Goal: Task Accomplishment & Management: Use online tool/utility

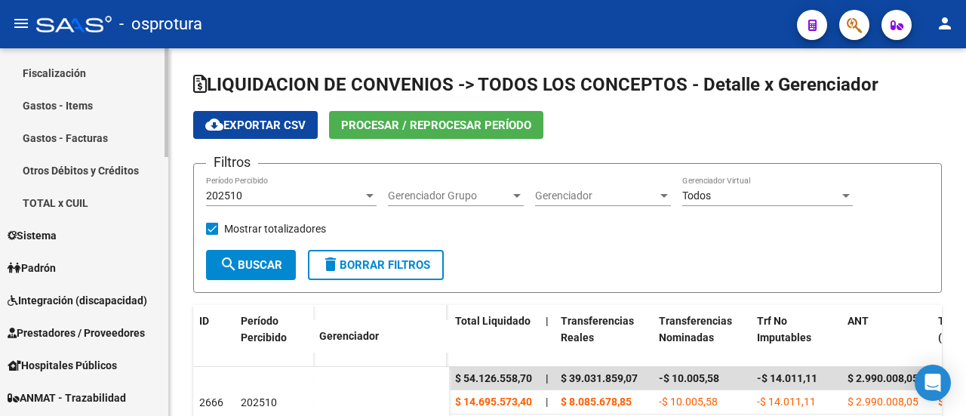
scroll to position [679, 0]
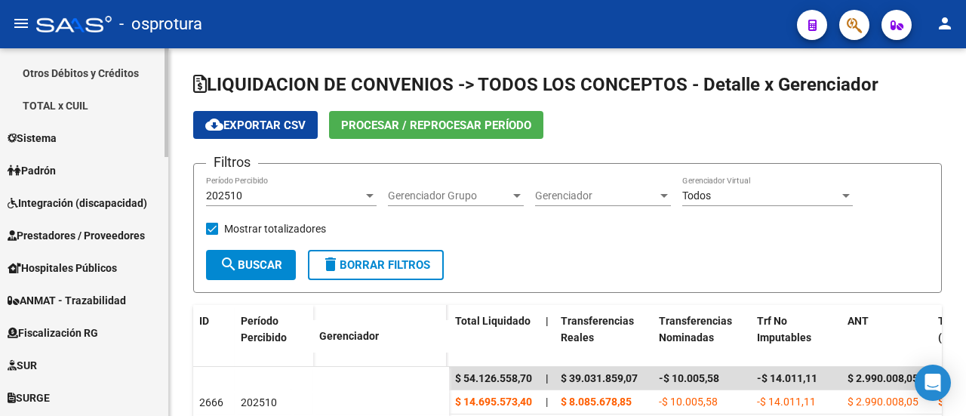
click at [58, 159] on link "Padrón" at bounding box center [84, 170] width 168 height 32
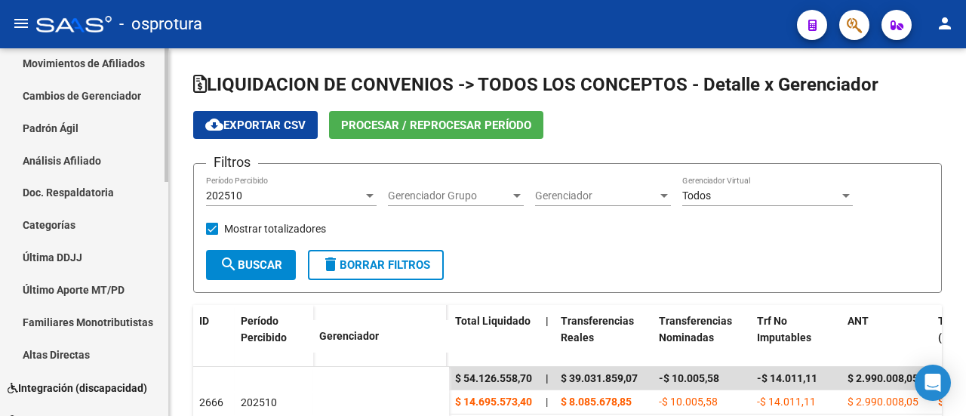
scroll to position [192, 0]
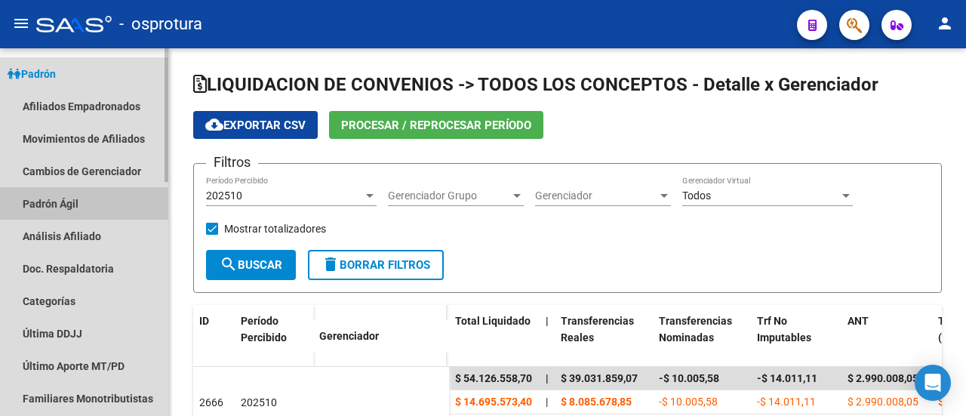
click at [79, 203] on link "Padrón Ágil" at bounding box center [84, 203] width 168 height 32
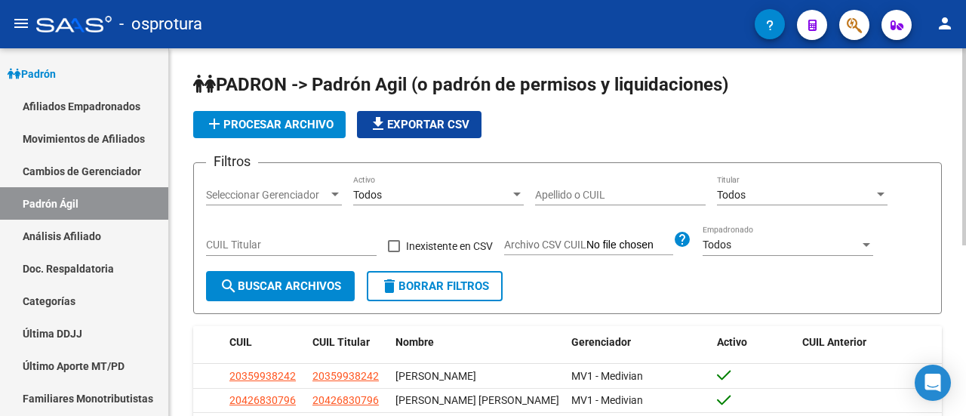
click at [799, 185] on div "Todos Titular" at bounding box center [802, 190] width 171 height 30
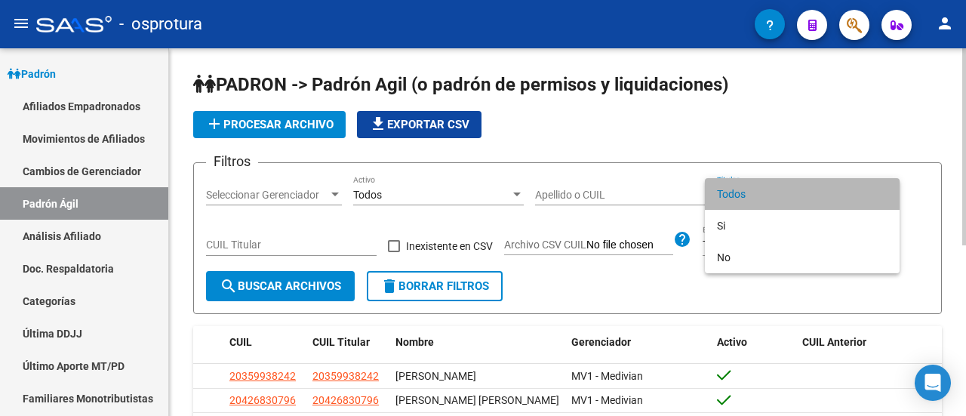
click at [799, 185] on span "Todos" at bounding box center [802, 194] width 171 height 32
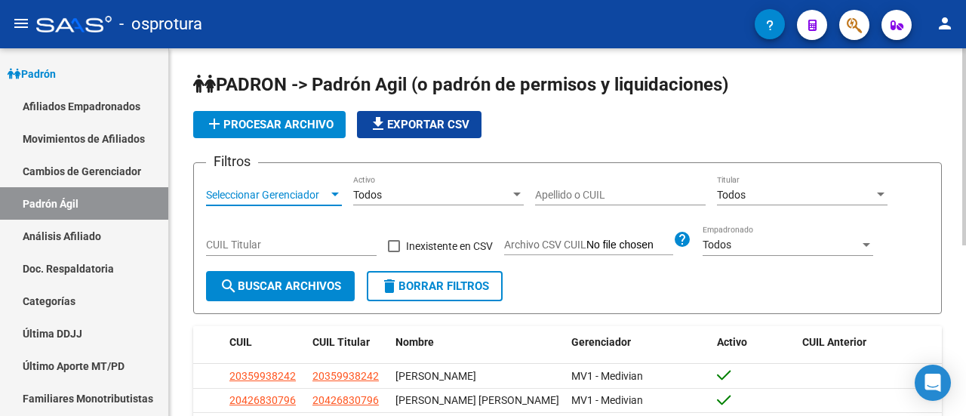
click at [252, 192] on span "Seleccionar Gerenciador" at bounding box center [267, 195] width 122 height 13
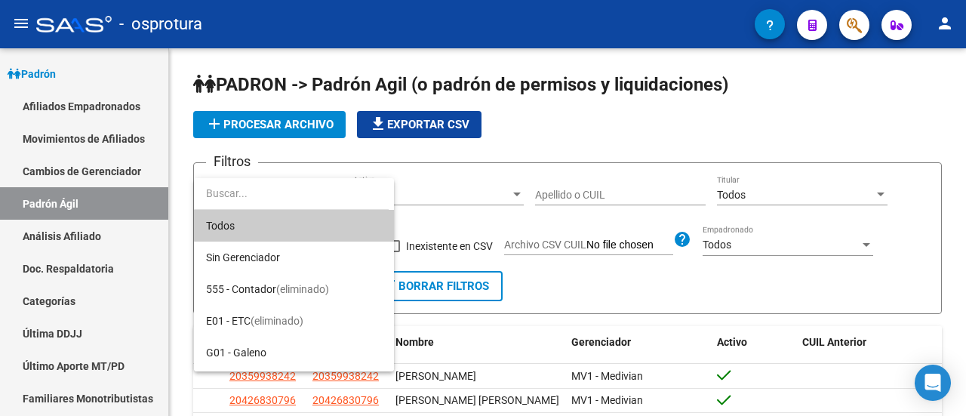
click at [291, 128] on div at bounding box center [483, 208] width 966 height 416
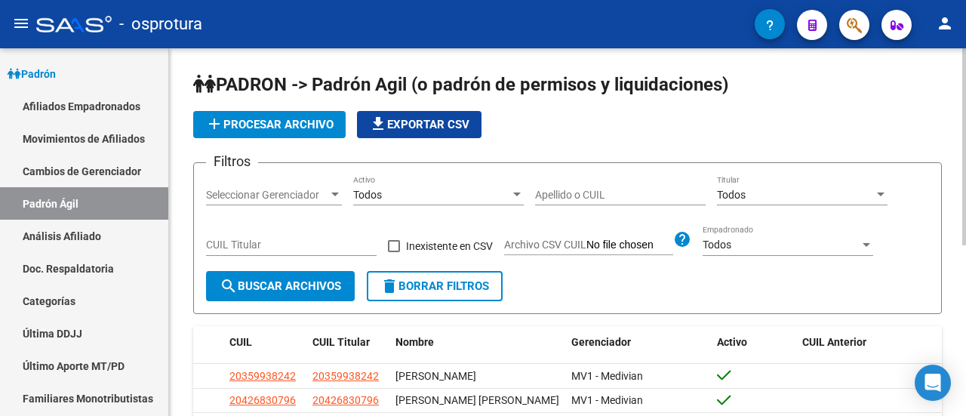
click at [297, 123] on span "add Procesar archivo" at bounding box center [269, 125] width 128 height 14
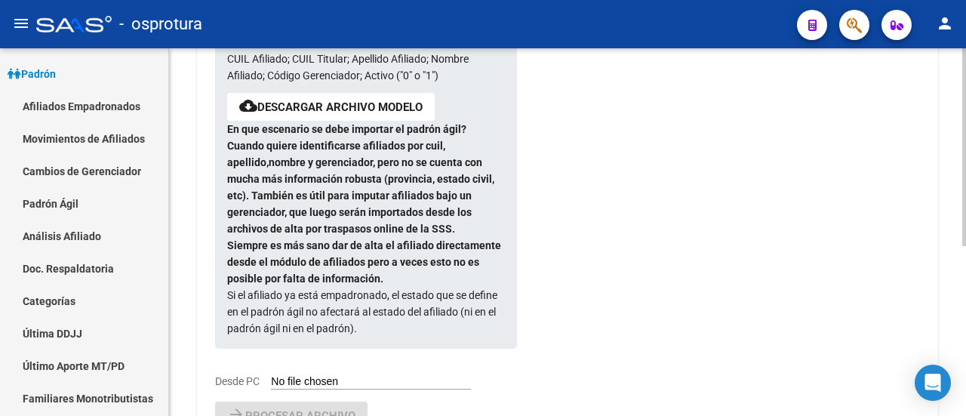
scroll to position [302, 0]
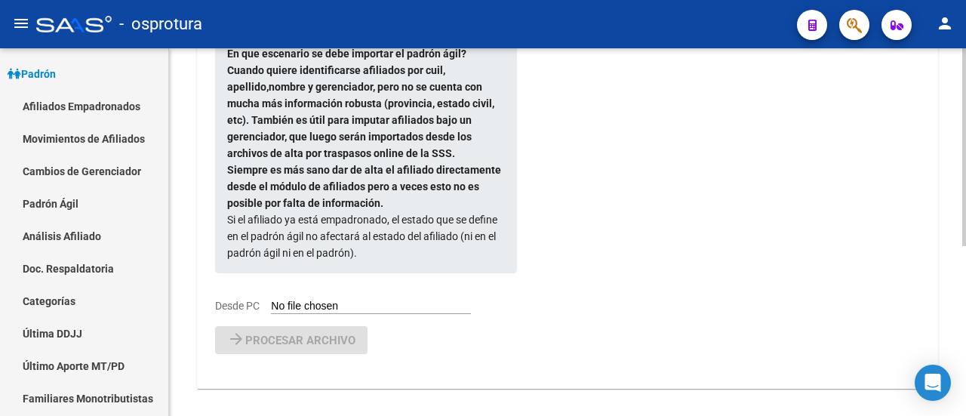
click at [276, 303] on input "Desde PC" at bounding box center [371, 307] width 200 height 14
type input "C:\fakepath\[PERSON_NAME] agil (2).csv"
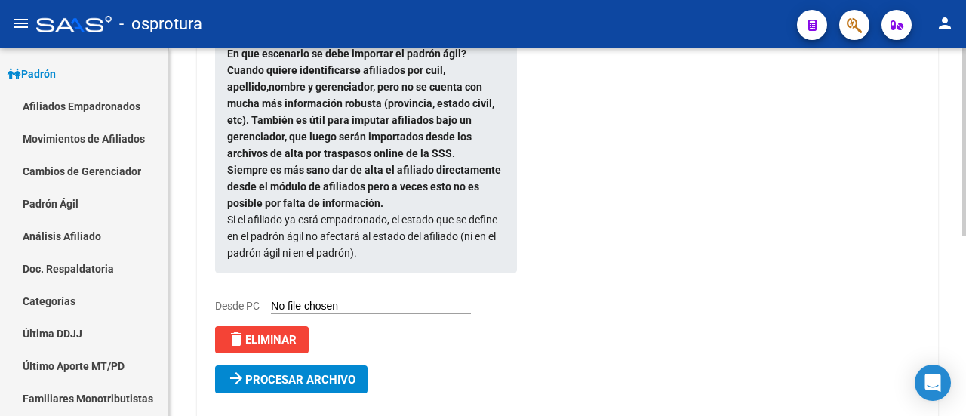
click at [285, 380] on span "Procesar archivo" at bounding box center [300, 380] width 110 height 14
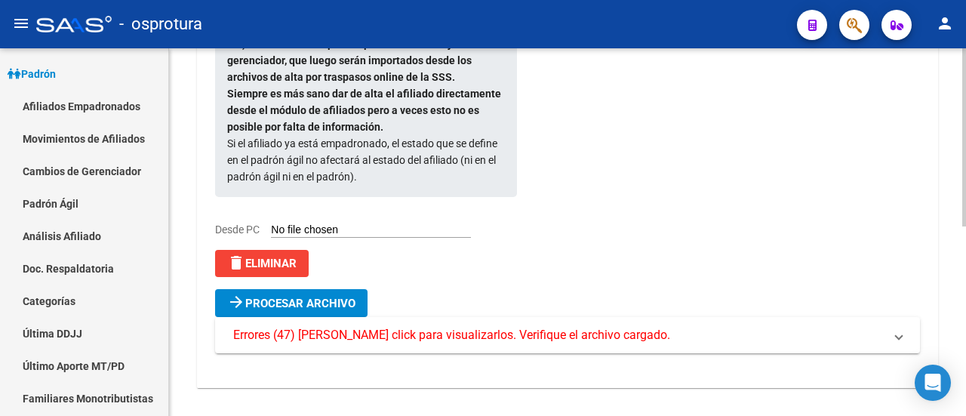
scroll to position [389, 0]
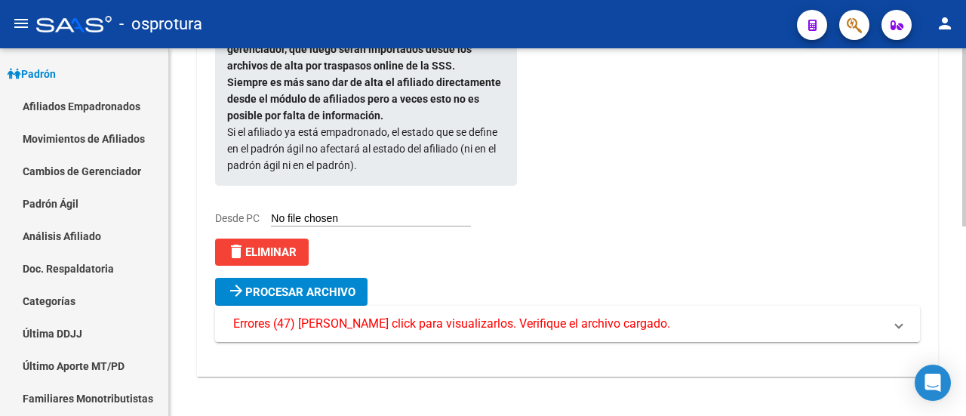
click at [282, 256] on span "delete Eliminar" at bounding box center [261, 252] width 69 height 14
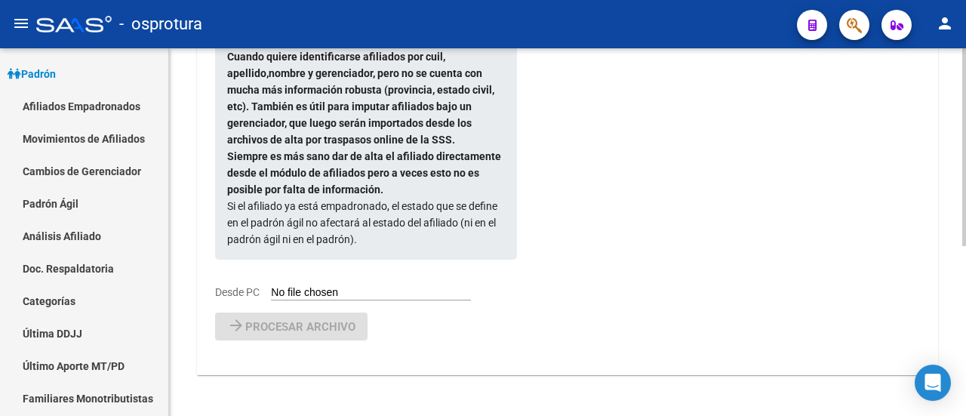
scroll to position [314, 0]
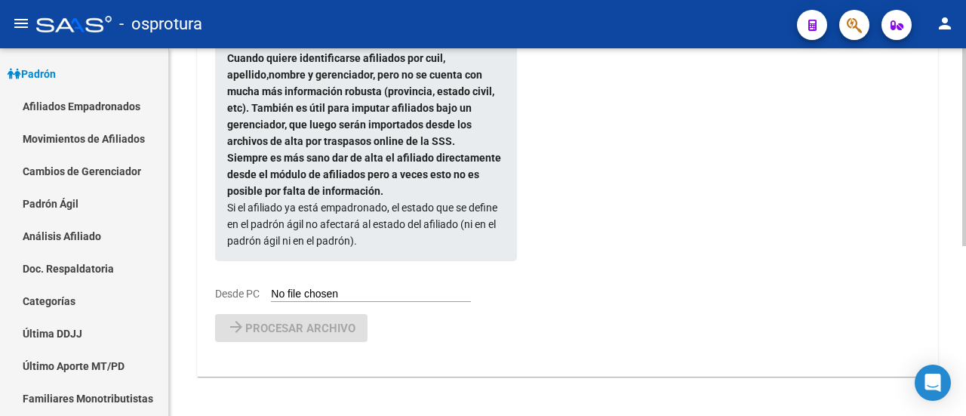
click at [271, 290] on input "Desde PC" at bounding box center [371, 295] width 200 height 14
type input "C:\fakepath\[PERSON_NAME] agil (2).csv"
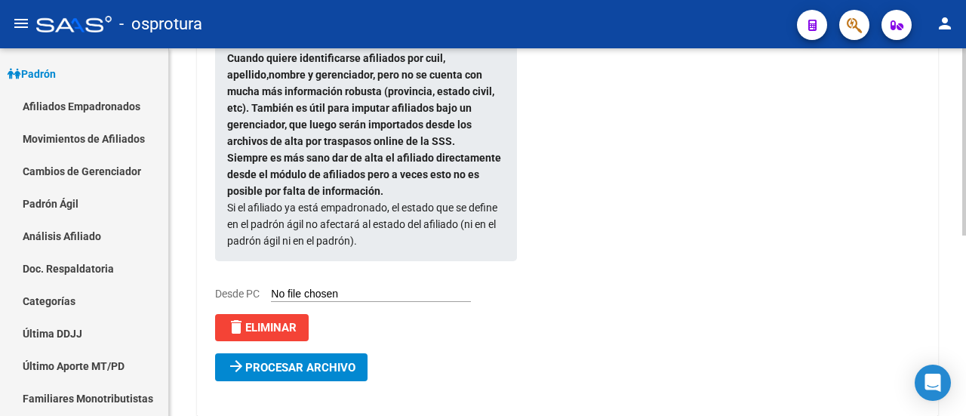
click at [328, 368] on span "Procesar archivo" at bounding box center [300, 368] width 110 height 14
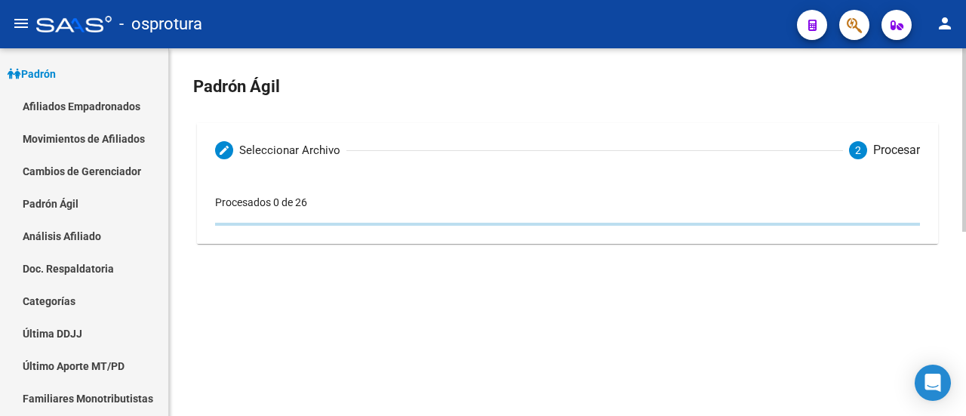
scroll to position [0, 0]
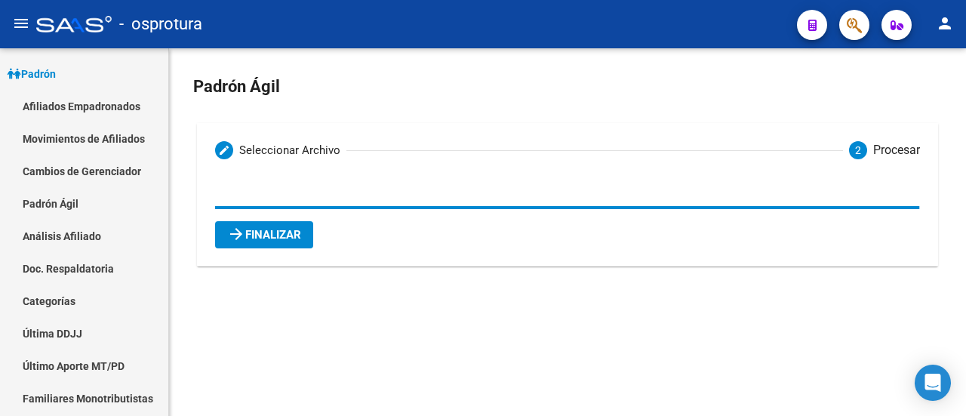
click at [271, 232] on span "arrow_forward Finalizar" at bounding box center [264, 235] width 74 height 14
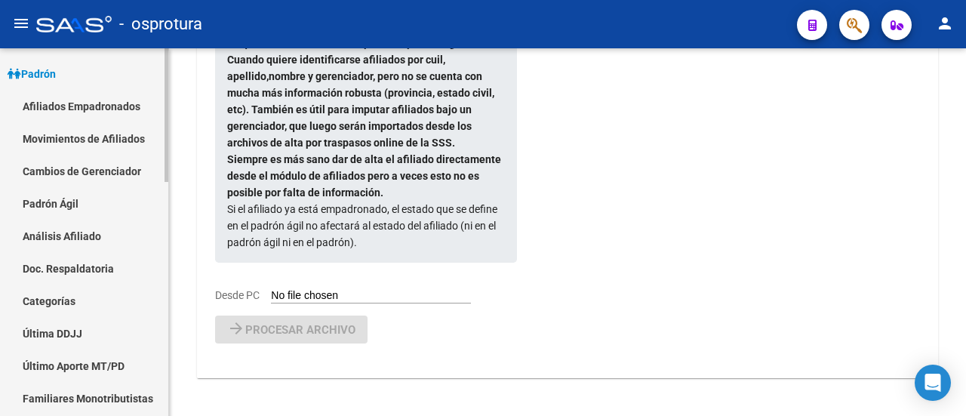
scroll to position [314, 0]
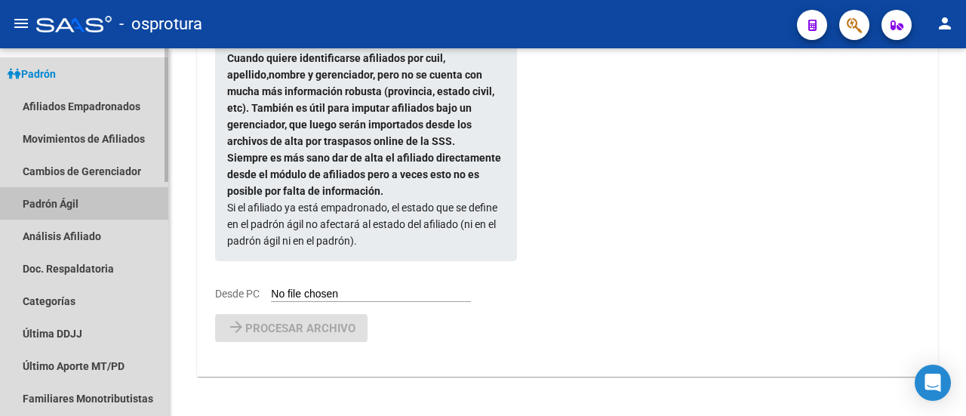
click at [45, 202] on link "Padrón Ágil" at bounding box center [84, 203] width 168 height 32
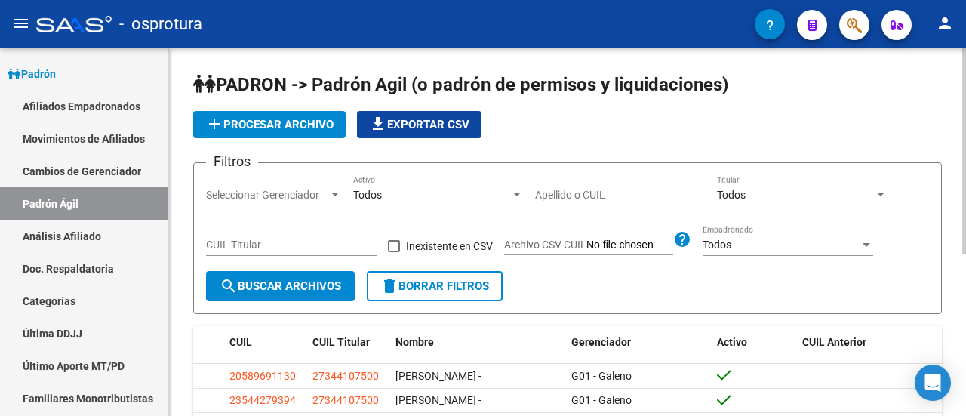
click at [269, 111] on button "add Procesar archivo" at bounding box center [269, 124] width 152 height 27
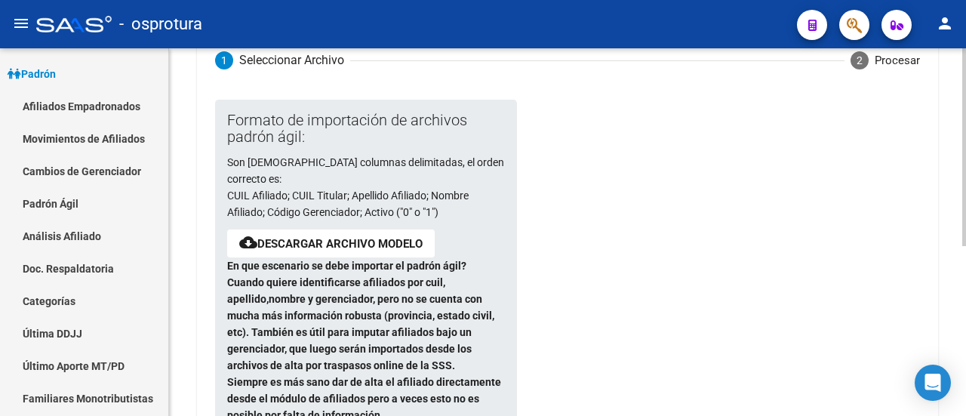
scroll to position [314, 0]
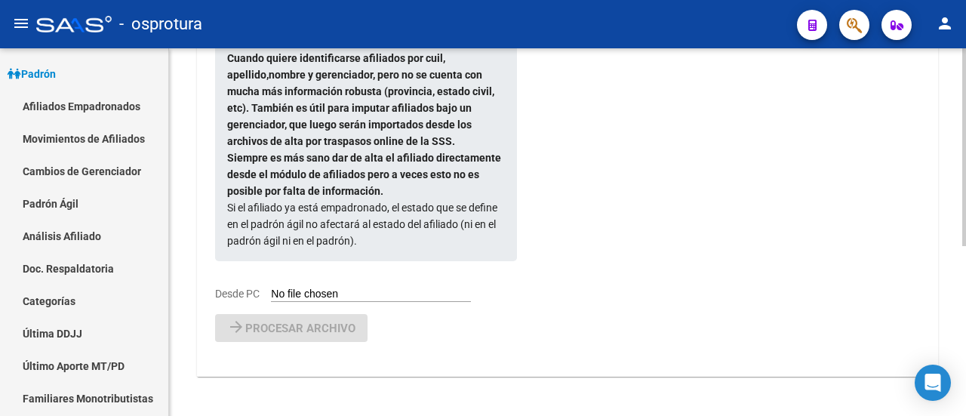
click at [278, 282] on div "Formato de importación de archivos [PERSON_NAME] ágil: Son [DEMOGRAPHIC_DATA] c…" at bounding box center [354, 88] width 278 height 426
click at [278, 288] on input "Desde PC" at bounding box center [371, 295] width 200 height 14
type input "C:\fakepath\[PERSON_NAME] agil 3.csv"
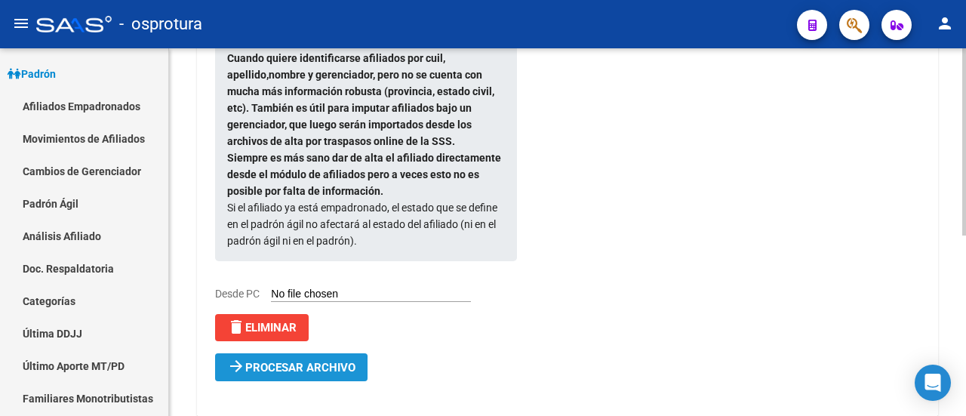
click at [243, 372] on mat-icon "arrow_forward" at bounding box center [236, 366] width 18 height 18
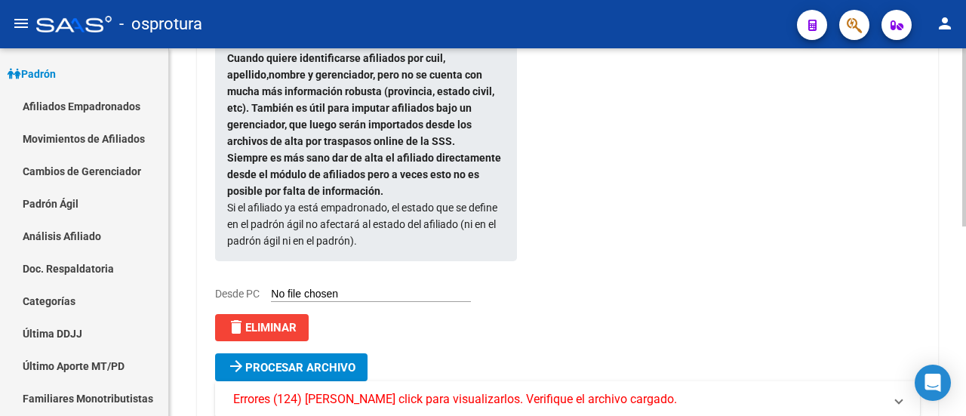
click at [277, 323] on span "delete Eliminar" at bounding box center [261, 328] width 69 height 14
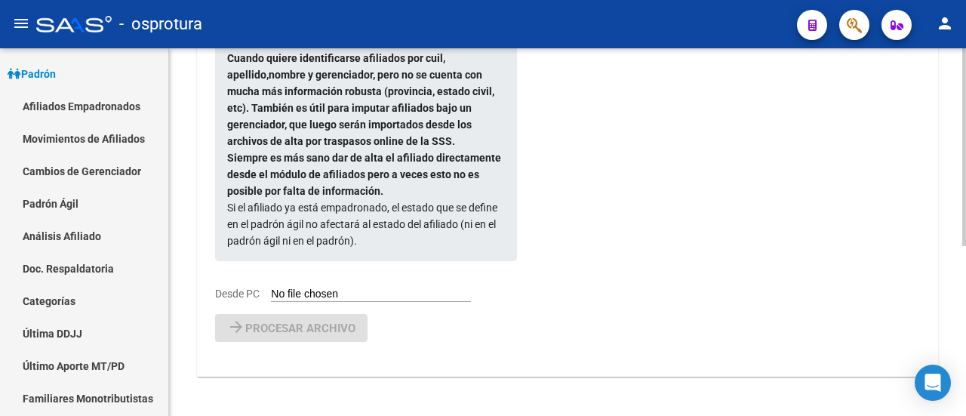
click at [271, 292] on input "Desde PC" at bounding box center [371, 295] width 200 height 14
type input "C:\fakepath\[PERSON_NAME] agil 3.csv"
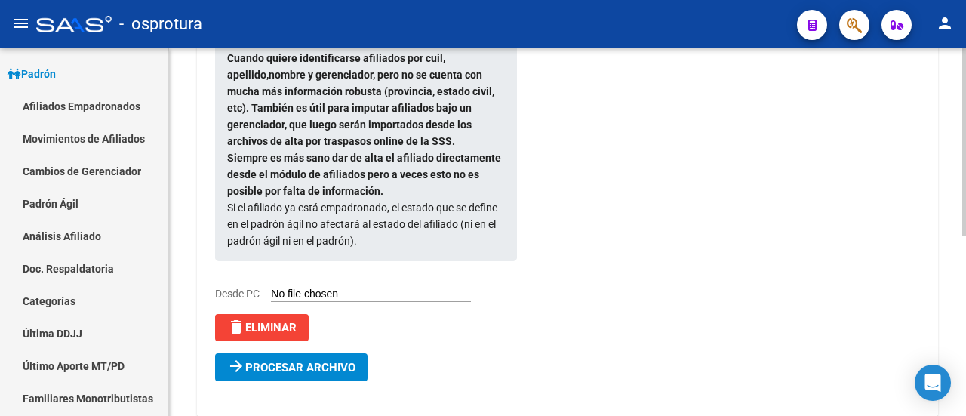
click at [240, 358] on mat-icon "arrow_forward" at bounding box center [236, 366] width 18 height 18
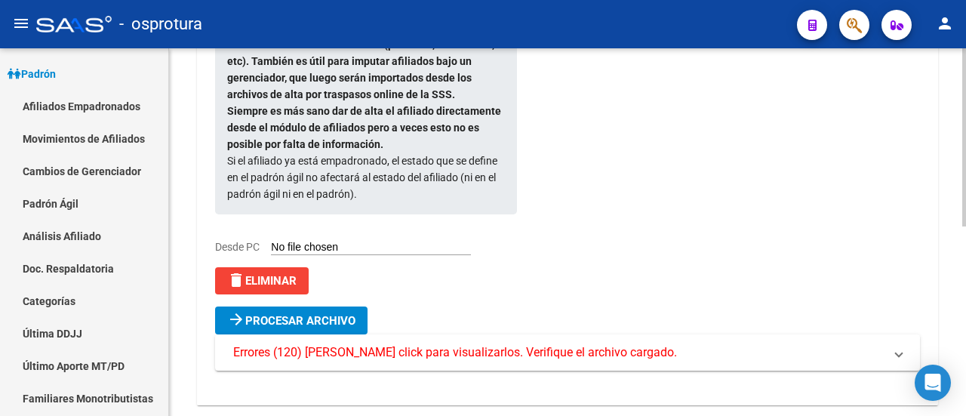
scroll to position [389, 0]
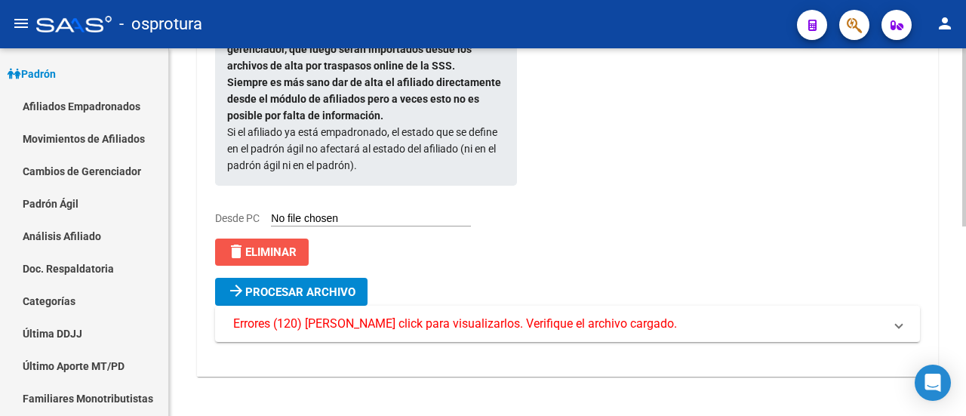
click at [306, 252] on button "delete Eliminar" at bounding box center [262, 252] width 94 height 27
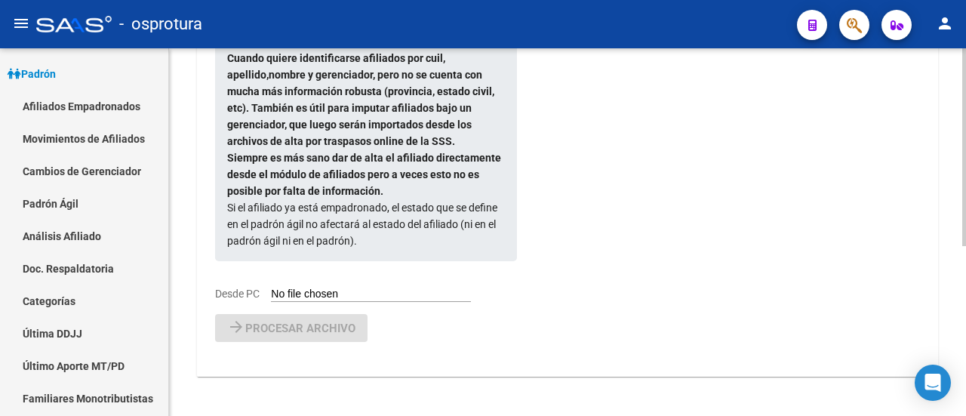
click at [276, 289] on input "Desde PC" at bounding box center [371, 295] width 200 height 14
type input "C:\fakepath\[PERSON_NAME] agil 3.csv"
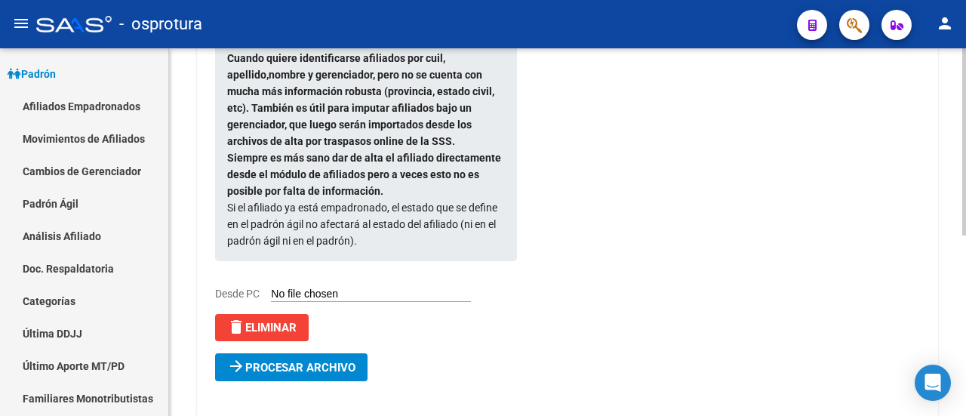
click at [275, 361] on span "Procesar archivo" at bounding box center [300, 368] width 110 height 14
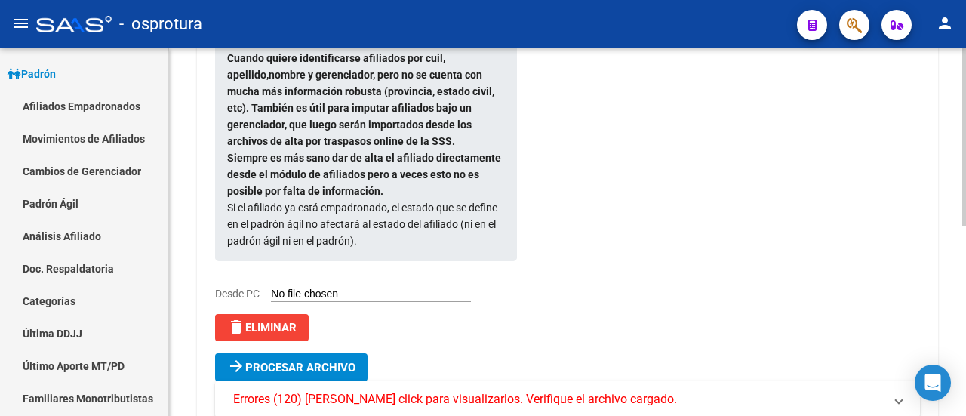
click at [291, 327] on span "delete Eliminar" at bounding box center [261, 328] width 69 height 14
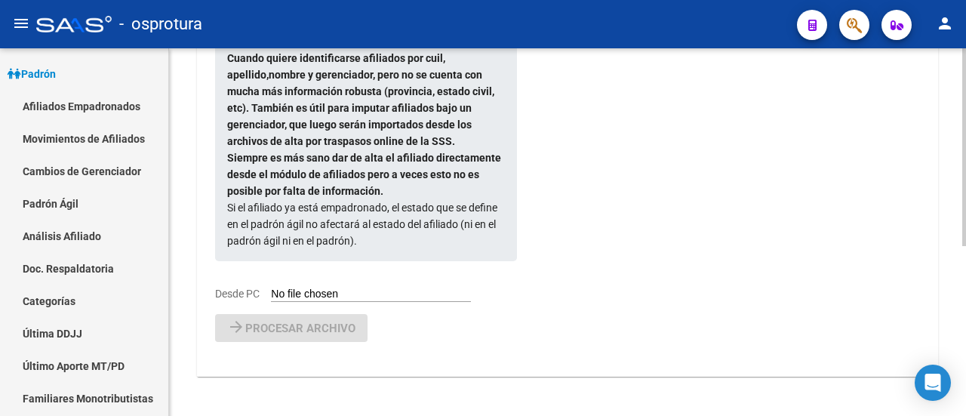
click at [313, 292] on input "Desde PC" at bounding box center [371, 295] width 200 height 14
click at [284, 288] on input "Desde PC" at bounding box center [371, 295] width 200 height 14
type input "C:\fakepath\[PERSON_NAME] agil 3.csv"
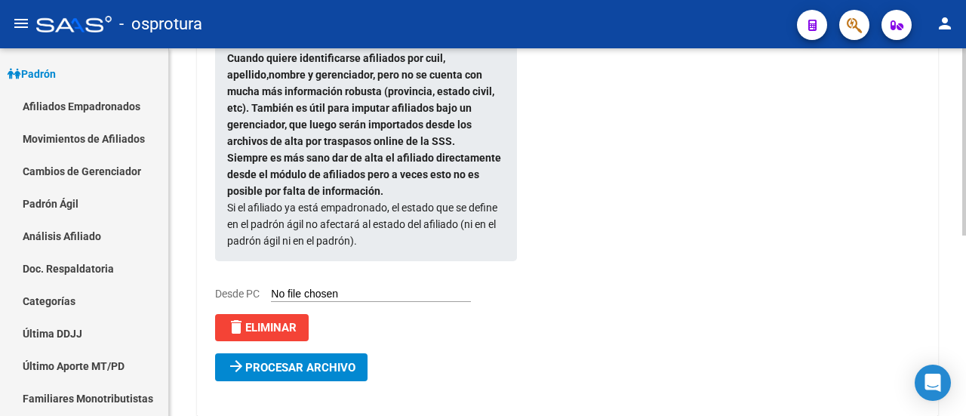
click at [278, 369] on span "Procesar archivo" at bounding box center [300, 368] width 110 height 14
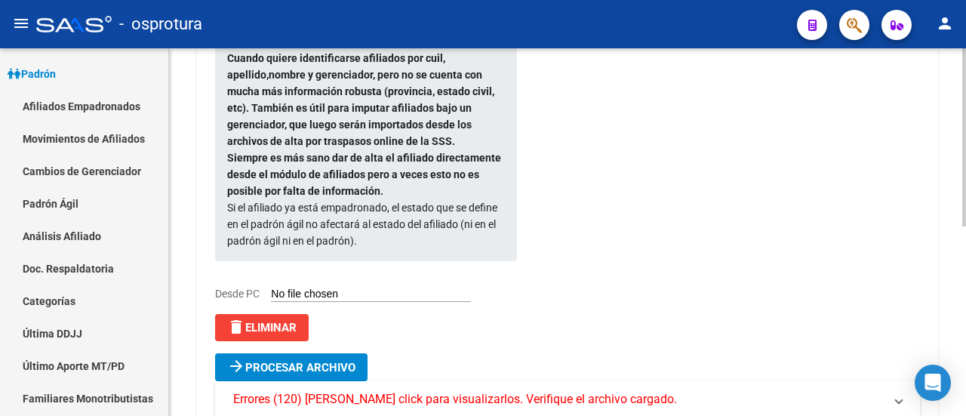
click at [288, 328] on span "delete Eliminar" at bounding box center [261, 328] width 69 height 14
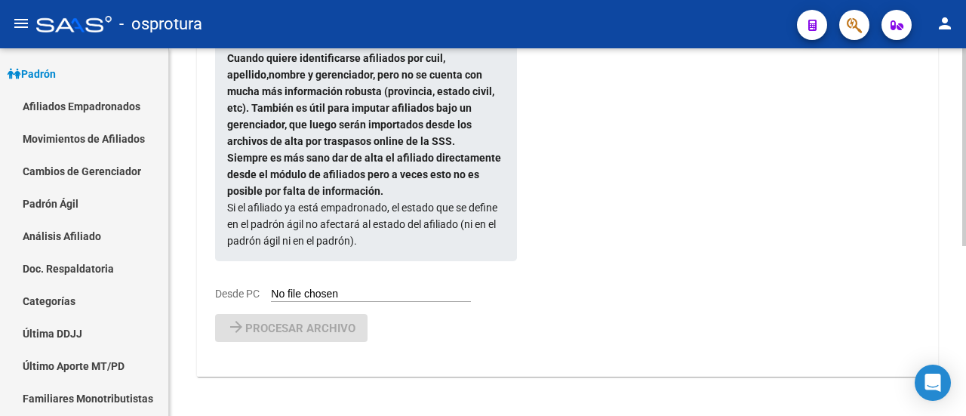
click at [290, 294] on input "Desde PC" at bounding box center [371, 295] width 200 height 14
type input "C:\fakepath\[PERSON_NAME] agil 3.csv"
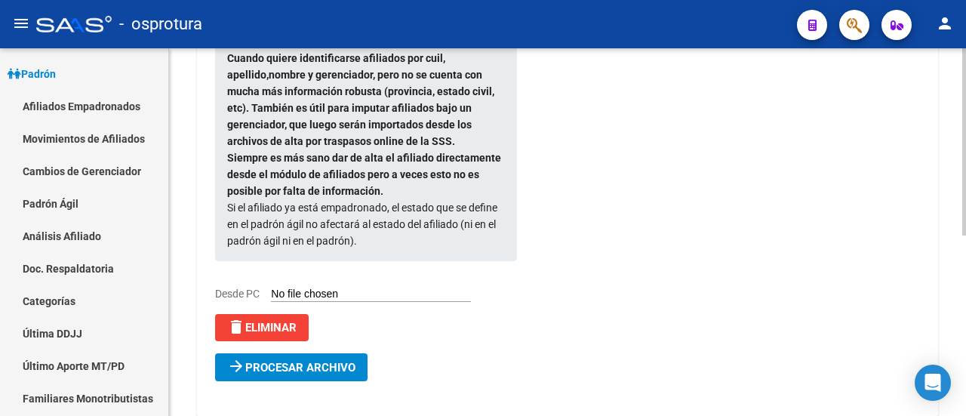
click at [285, 364] on span "Procesar archivo" at bounding box center [300, 368] width 110 height 14
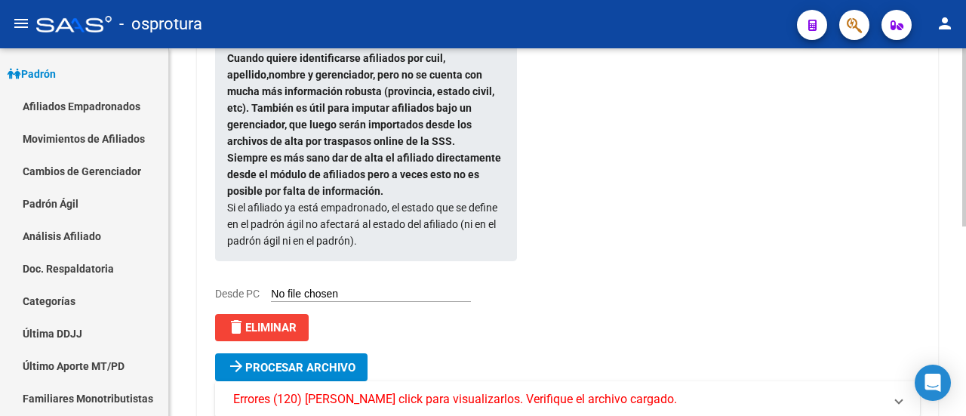
click at [282, 327] on span "delete Eliminar" at bounding box center [261, 328] width 69 height 14
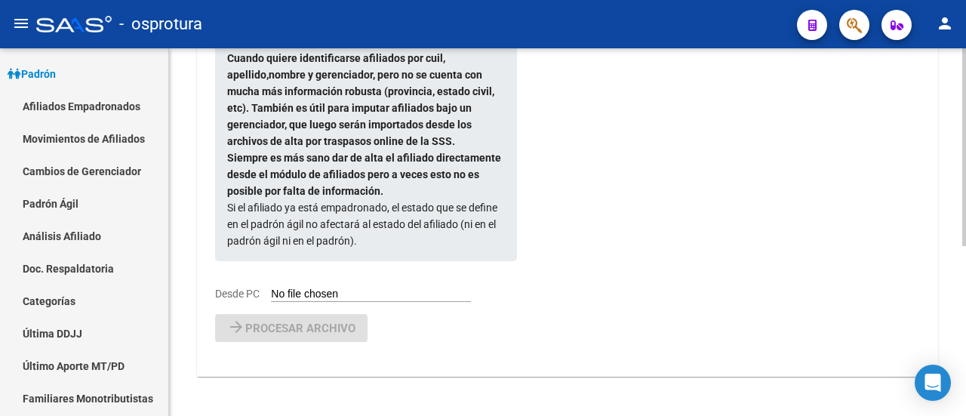
click at [284, 279] on div "Formato de importación de archivos [PERSON_NAME] ágil: Son [DEMOGRAPHIC_DATA] c…" at bounding box center [354, 88] width 278 height 426
click at [285, 289] on input "Desde PC" at bounding box center [371, 295] width 200 height 14
type input "C:\fakepath\[PERSON_NAME] agil (3).csv"
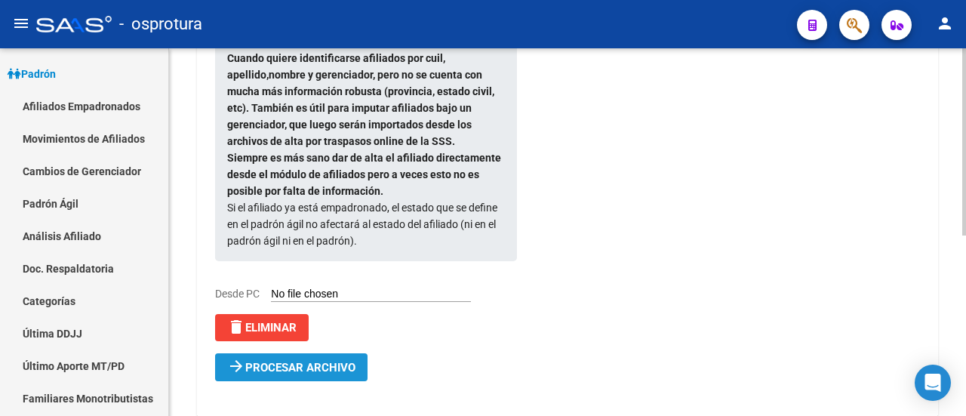
click at [312, 374] on button "arrow_forward Procesar archivo" at bounding box center [291, 367] width 152 height 28
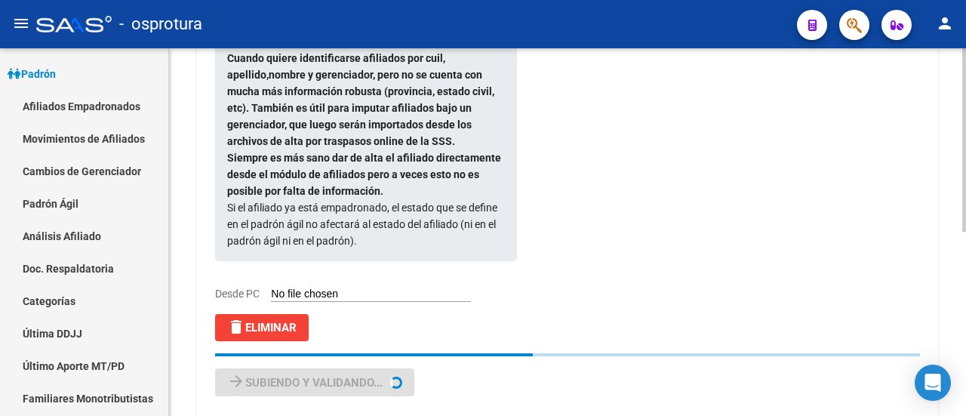
scroll to position [0, 0]
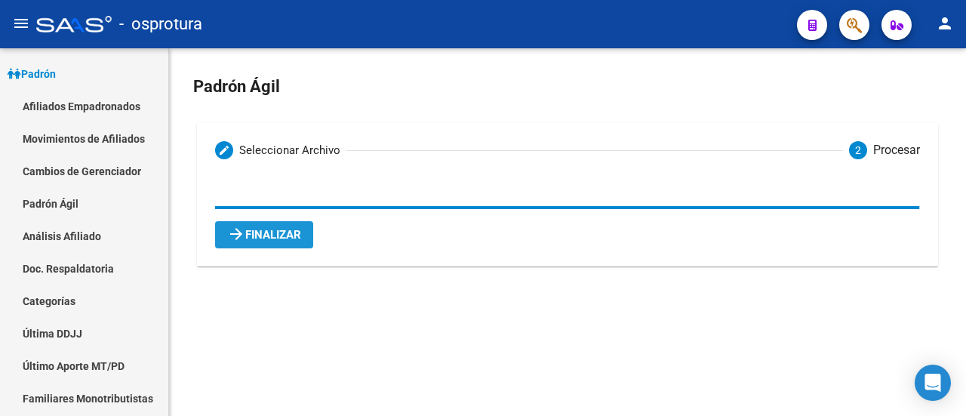
click at [281, 236] on span "arrow_forward Finalizar" at bounding box center [264, 235] width 74 height 14
